Goal: Task Accomplishment & Management: Manage account settings

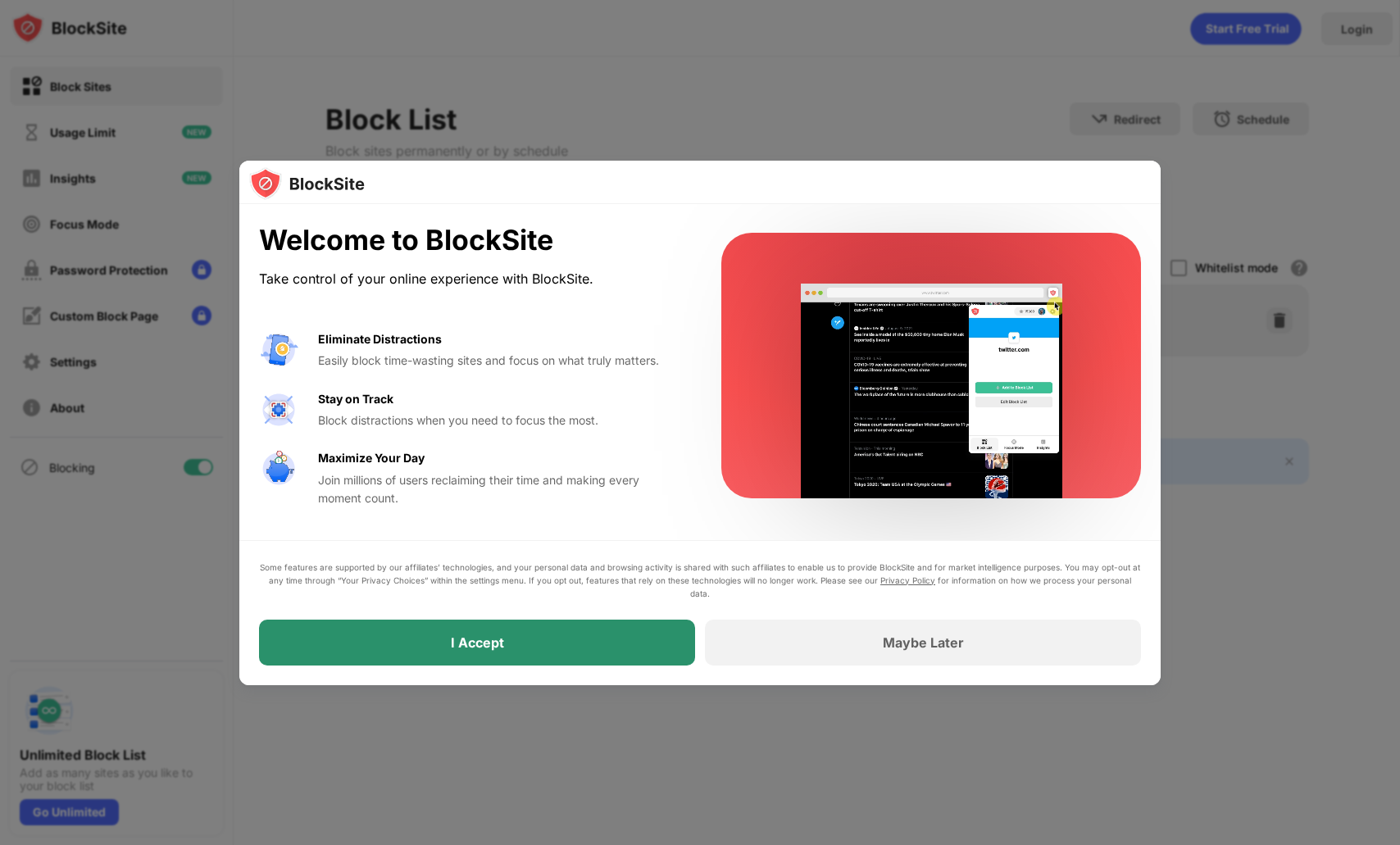
click at [570, 631] on div "I Accept" at bounding box center [477, 642] width 436 height 46
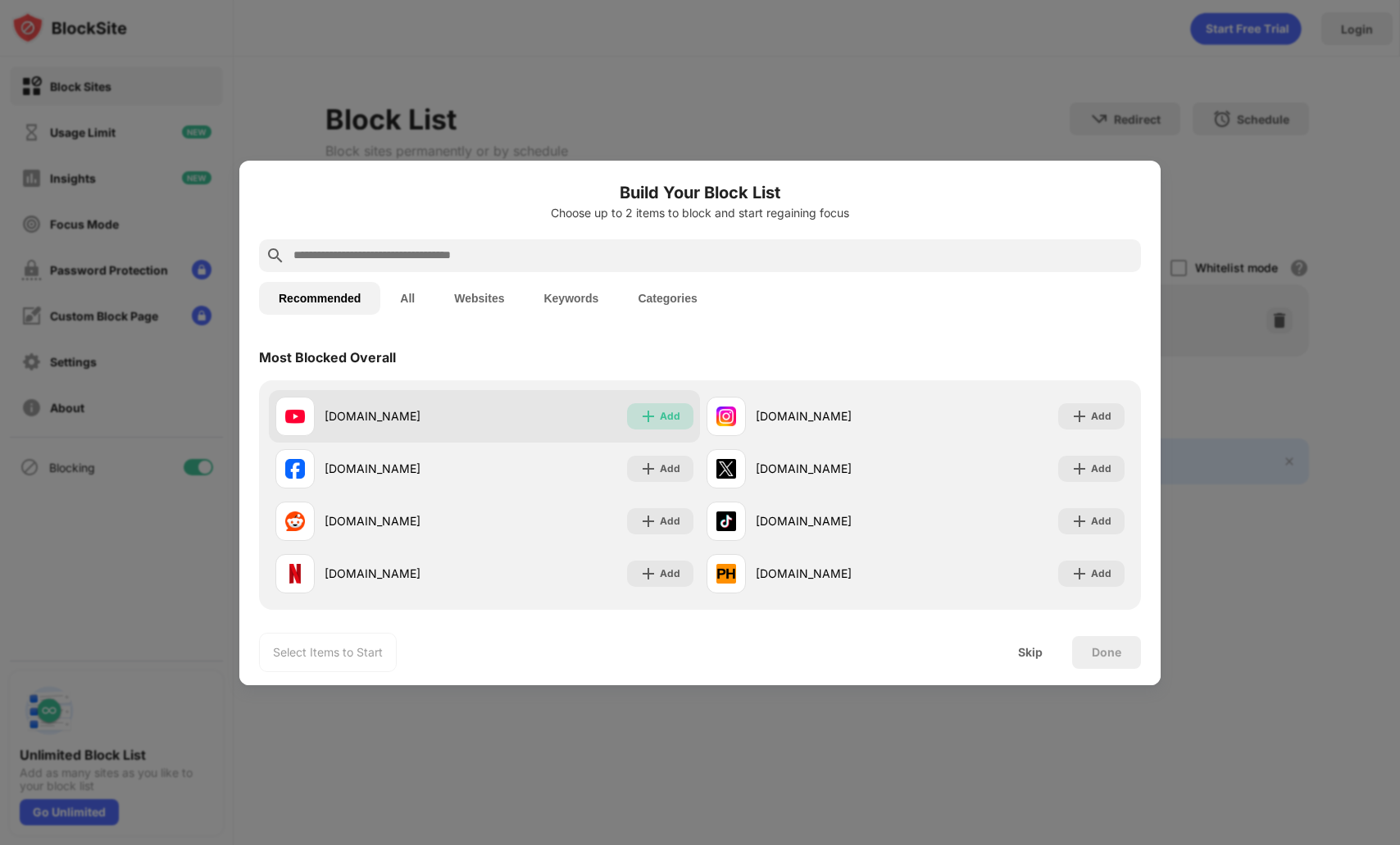
click at [667, 413] on div "Add" at bounding box center [670, 416] width 20 height 17
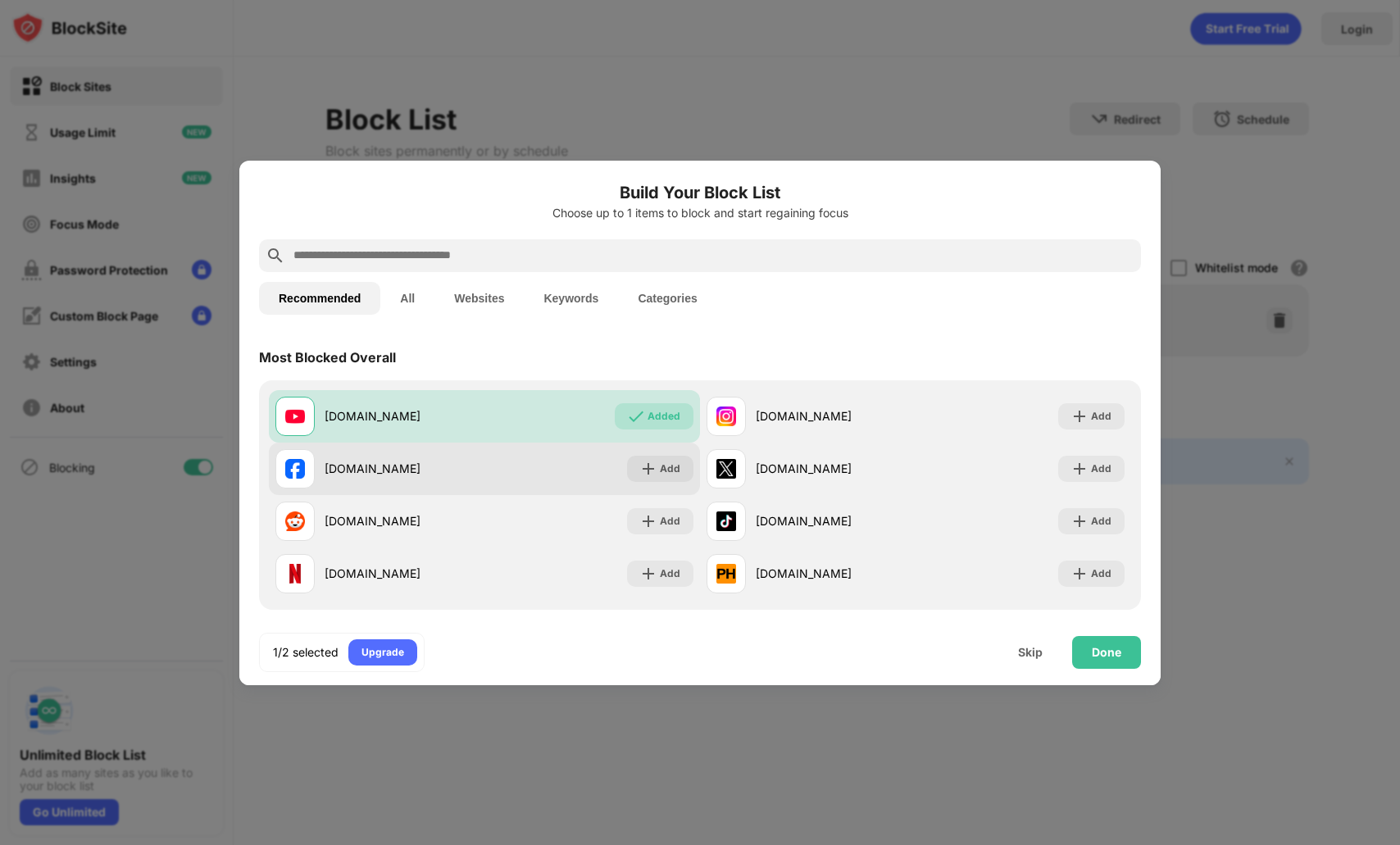
click at [653, 462] on img at bounding box center [649, 469] width 17 height 17
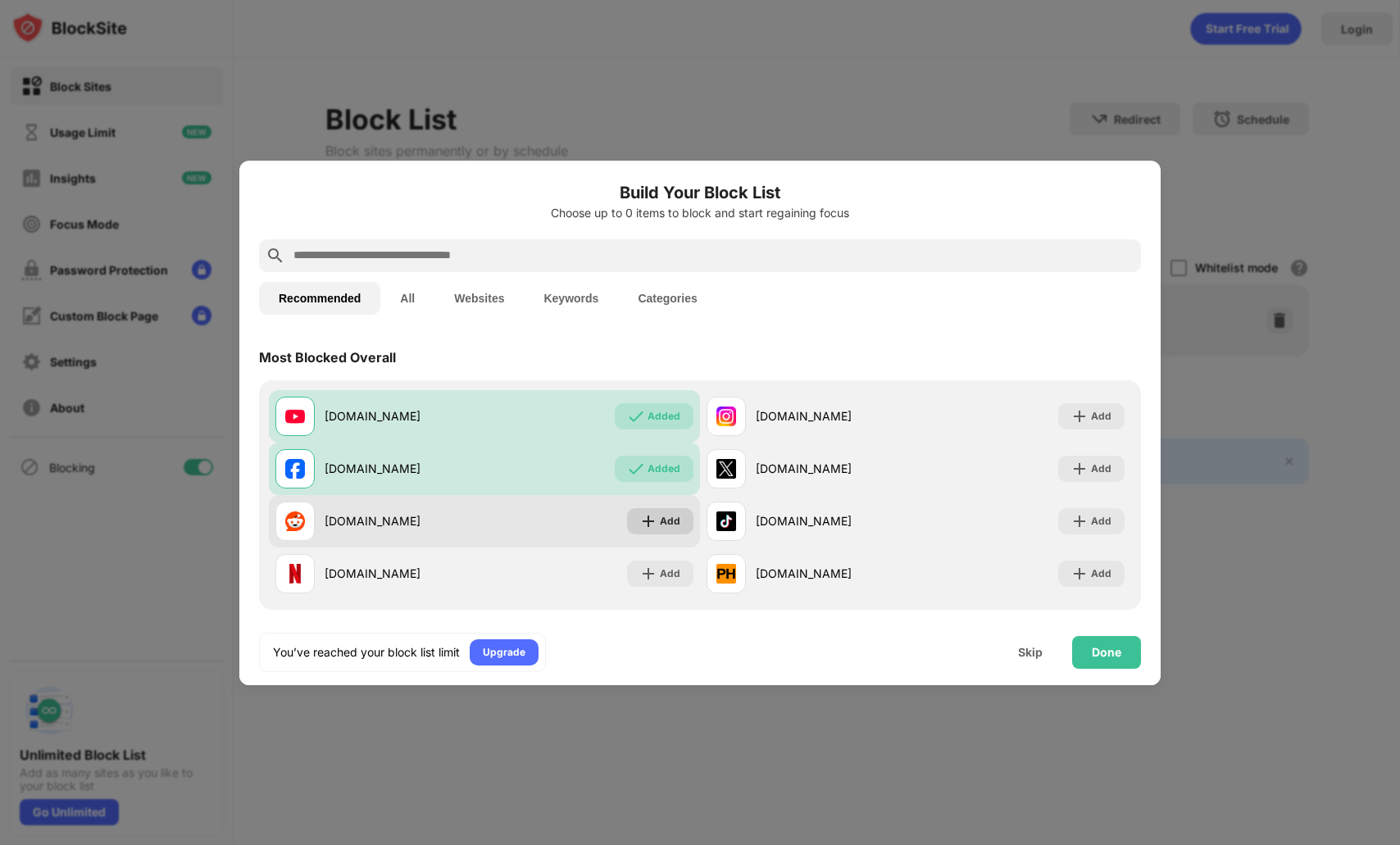
click at [652, 517] on img at bounding box center [649, 521] width 17 height 17
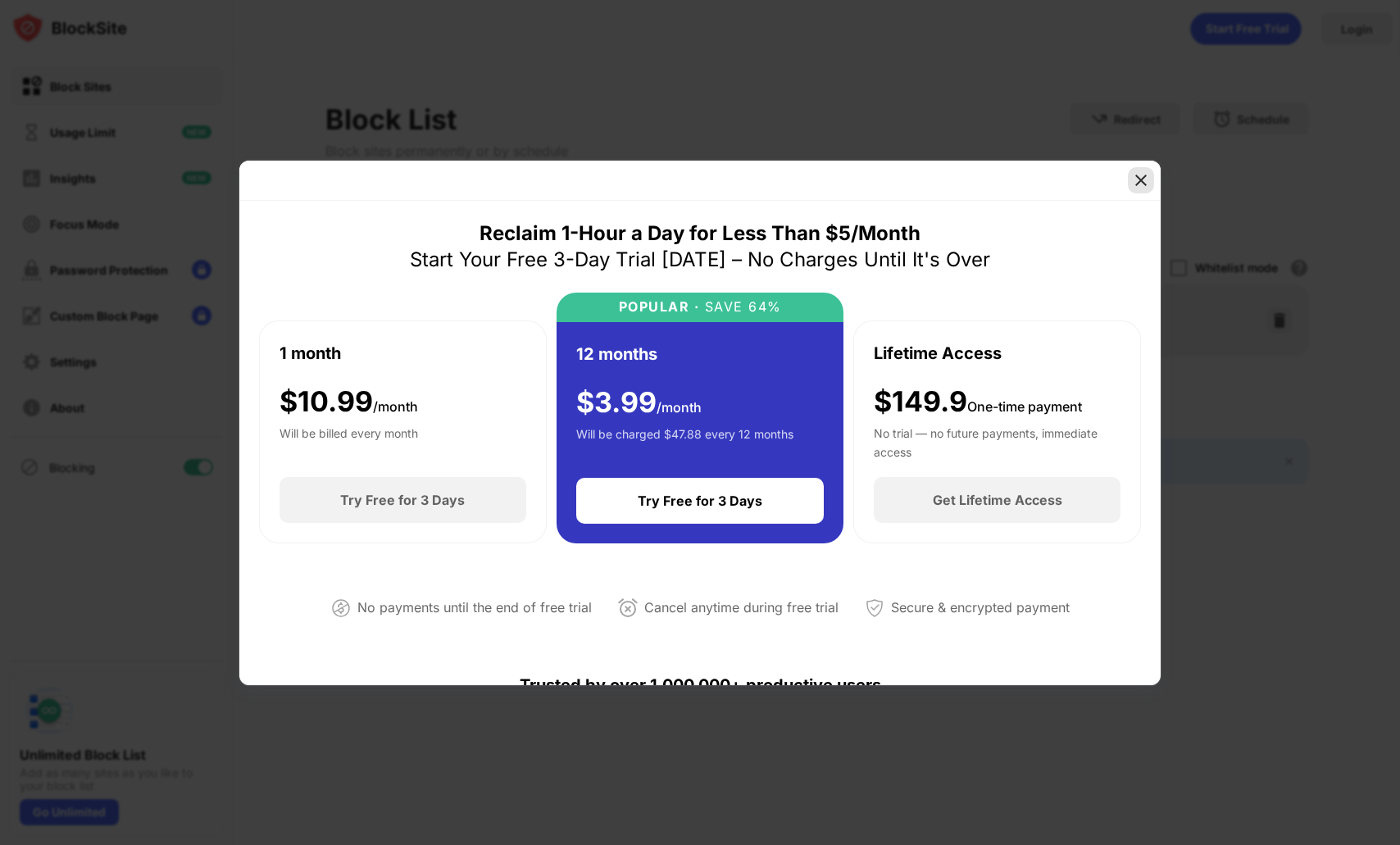
click at [1141, 174] on img at bounding box center [1141, 180] width 17 height 17
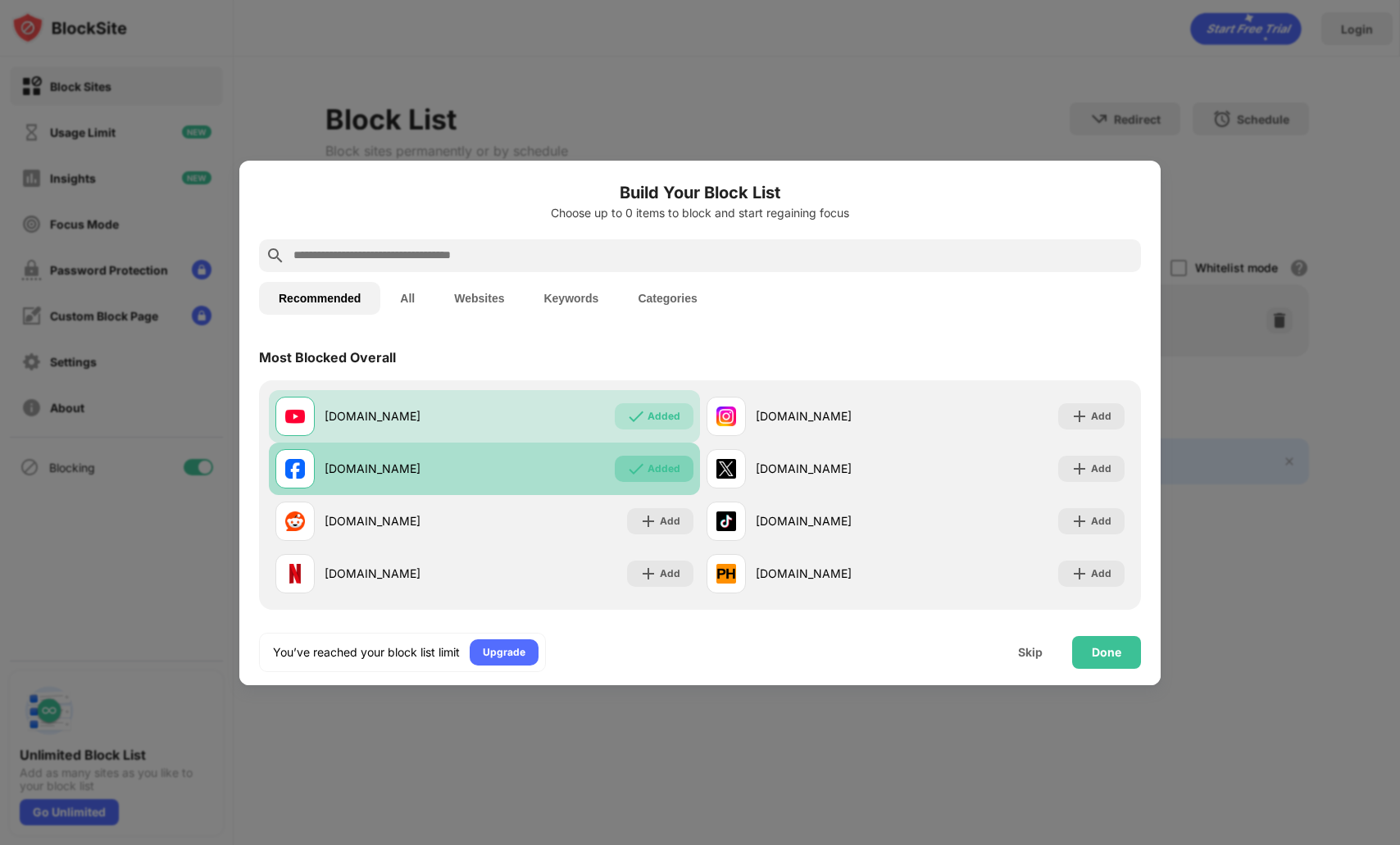
click at [655, 470] on div "Added" at bounding box center [664, 469] width 33 height 17
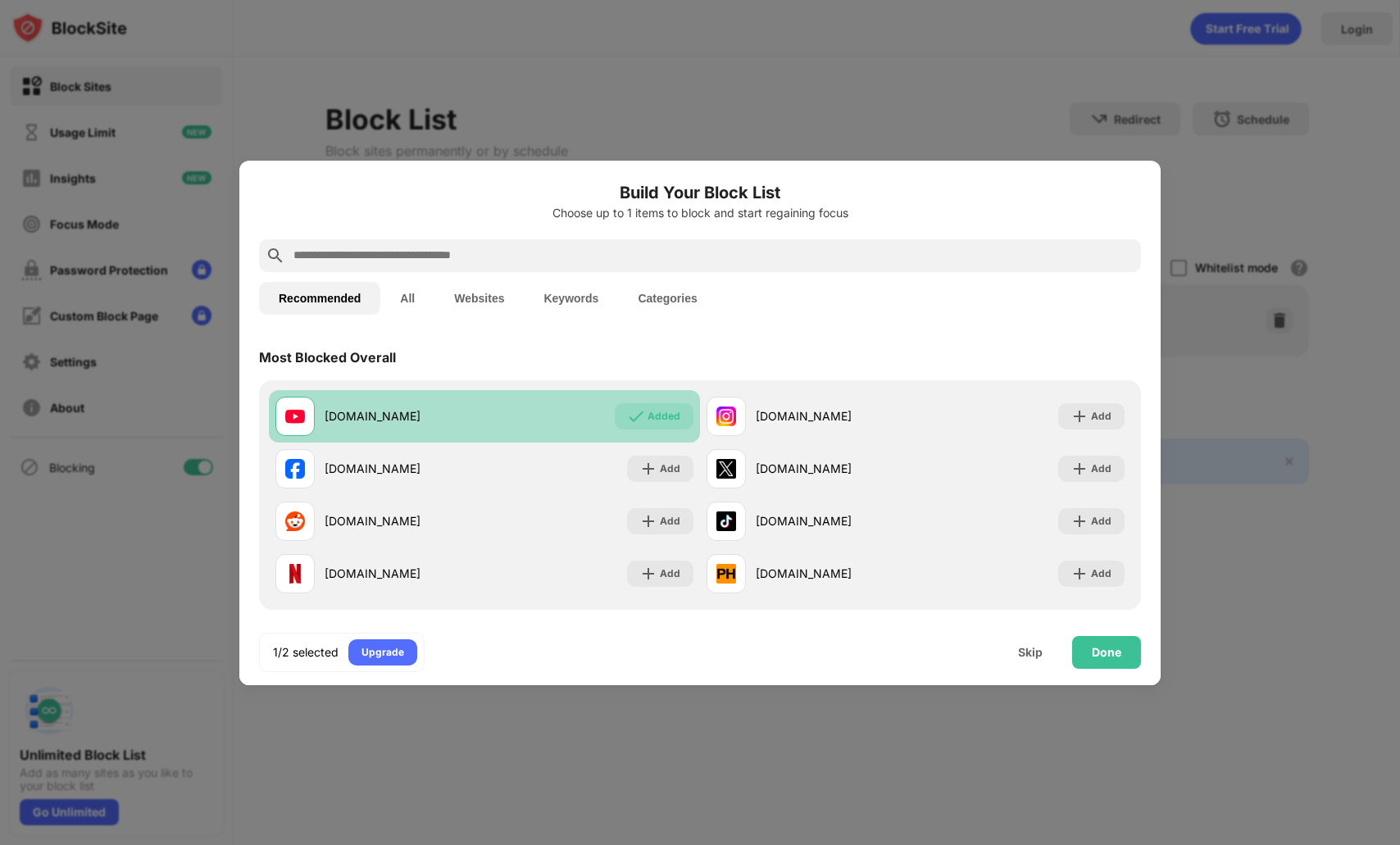
click at [666, 419] on div "Added" at bounding box center [664, 416] width 33 height 17
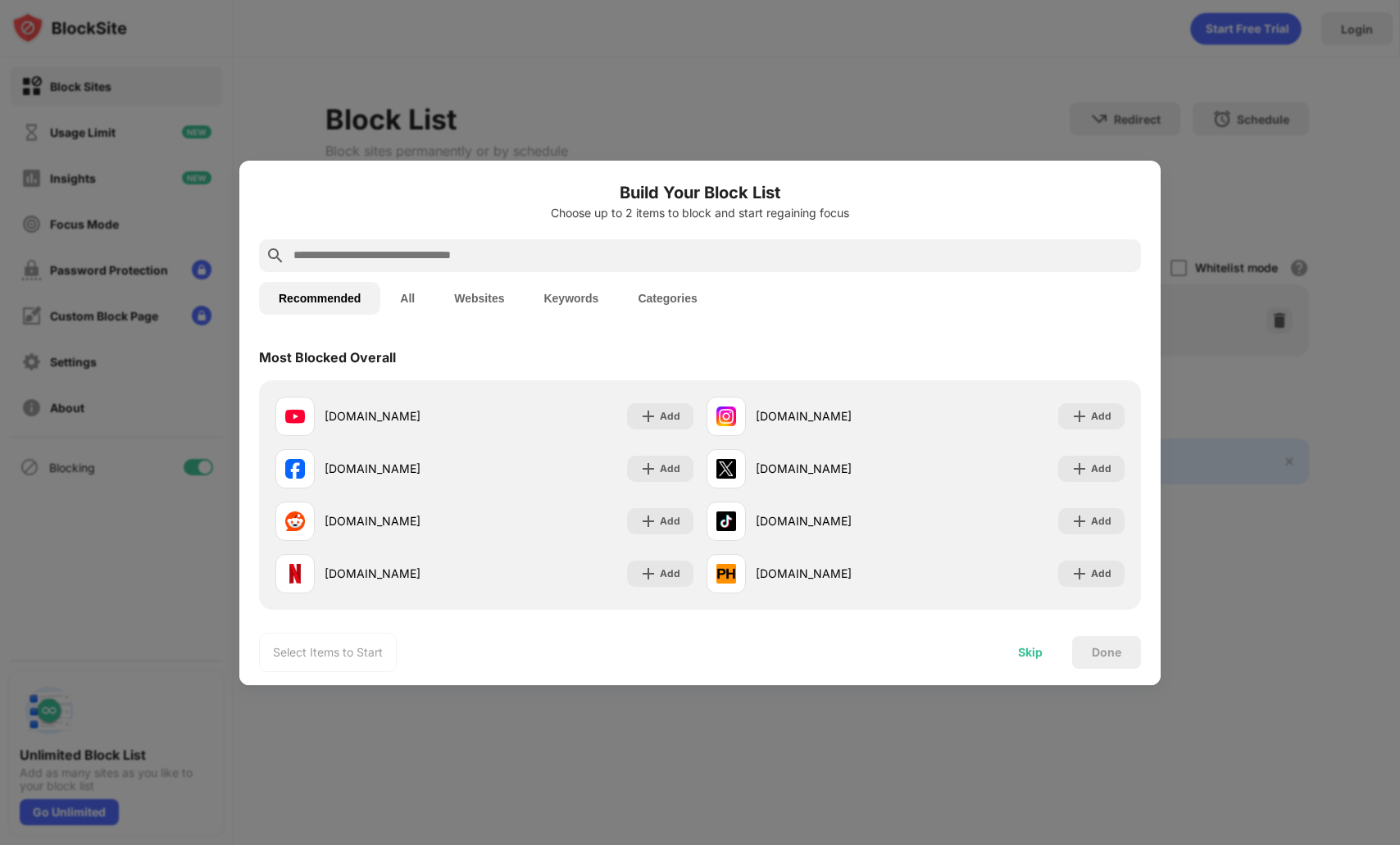
click at [1035, 646] on div "Skip" at bounding box center [1030, 652] width 25 height 13
